Goal: Find specific page/section: Find specific page/section

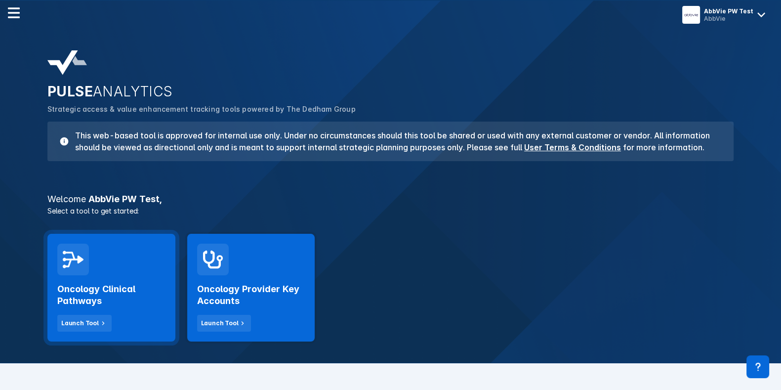
click at [55, 283] on div "Oncology Clinical Pathways Launch Tool" at bounding box center [111, 288] width 128 height 108
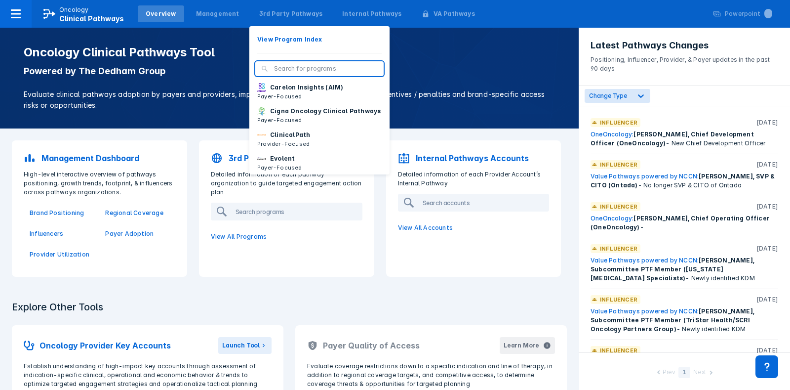
click at [276, 2] on div "3rd Party Pathways View Program Index Carelon Insights (AIM) Payer-Focused Cign…" at bounding box center [290, 13] width 83 height 25
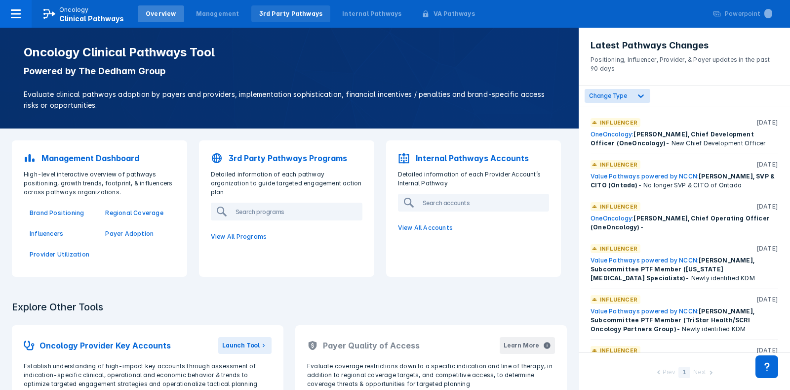
click at [276, 8] on div "3rd Party Pathways" at bounding box center [290, 13] width 79 height 17
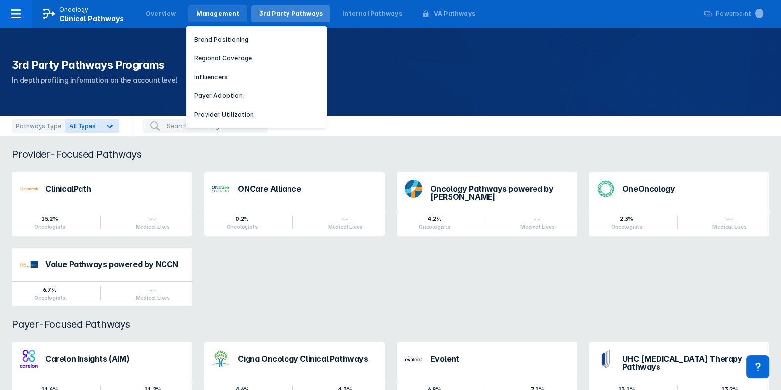
click at [213, 12] on div "Management" at bounding box center [217, 13] width 43 height 9
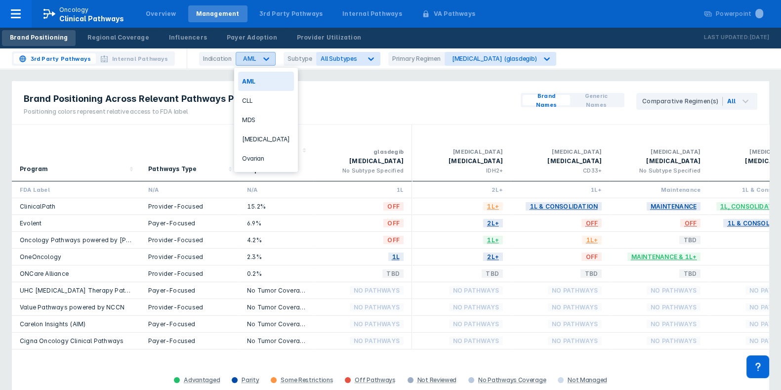
click at [257, 58] on div at bounding box center [266, 59] width 18 height 18
click at [257, 107] on div "CLL" at bounding box center [266, 100] width 56 height 19
